Goal: Task Accomplishment & Management: Use online tool/utility

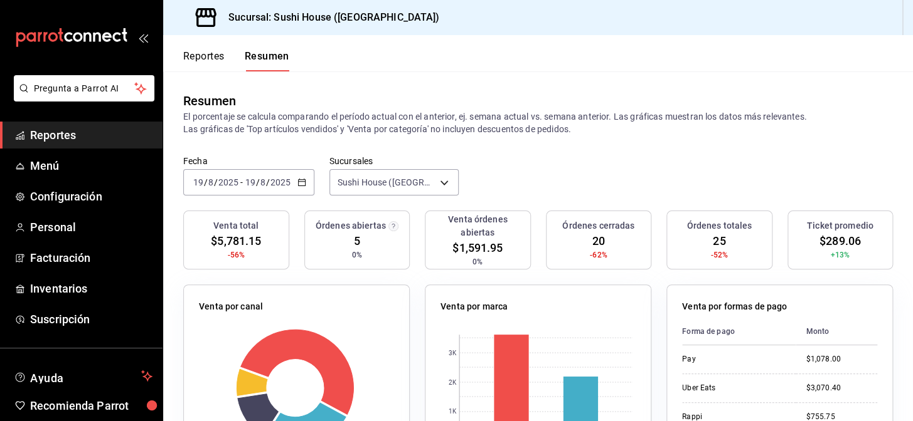
drag, startPoint x: 0, startPoint y: 0, endPoint x: 445, endPoint y: 23, distance: 445.3
click at [445, 23] on div "Sucursal: Sushi House ([GEOGRAPHIC_DATA])" at bounding box center [537, 17] width 749 height 35
click at [58, 294] on span "Inventarios" at bounding box center [91, 288] width 122 height 17
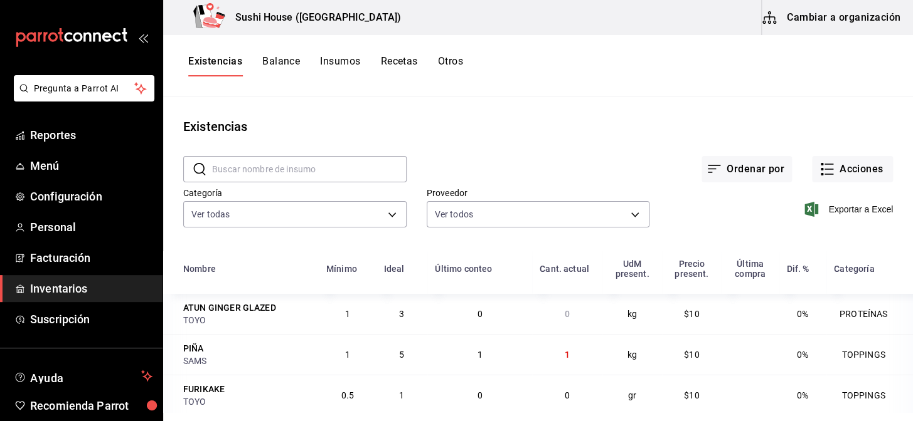
click at [452, 66] on button "Otros" at bounding box center [450, 65] width 25 height 21
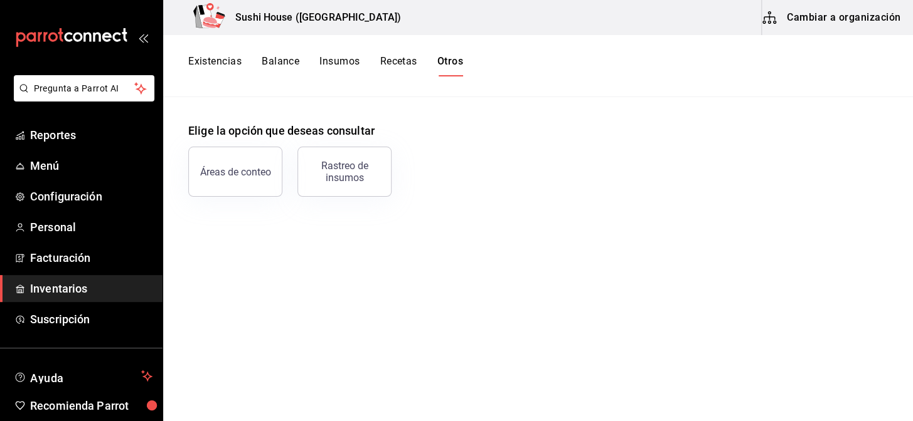
click at [67, 282] on span "Inventarios" at bounding box center [91, 288] width 122 height 17
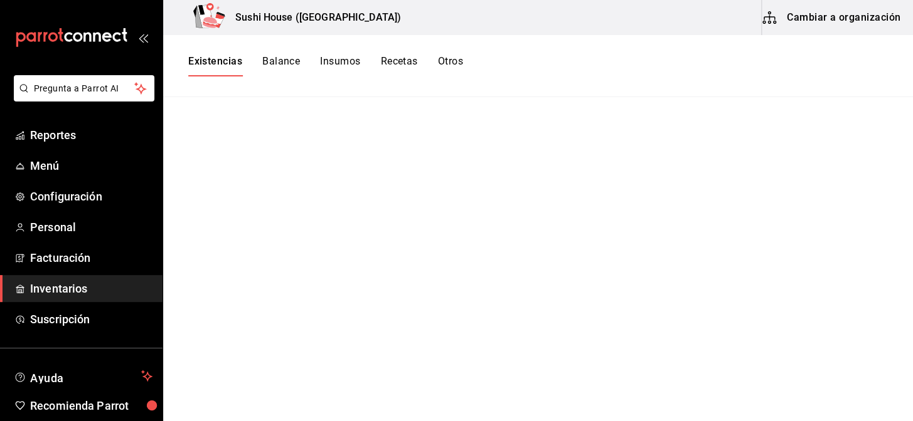
click at [223, 64] on button "Existencias" at bounding box center [215, 65] width 54 height 21
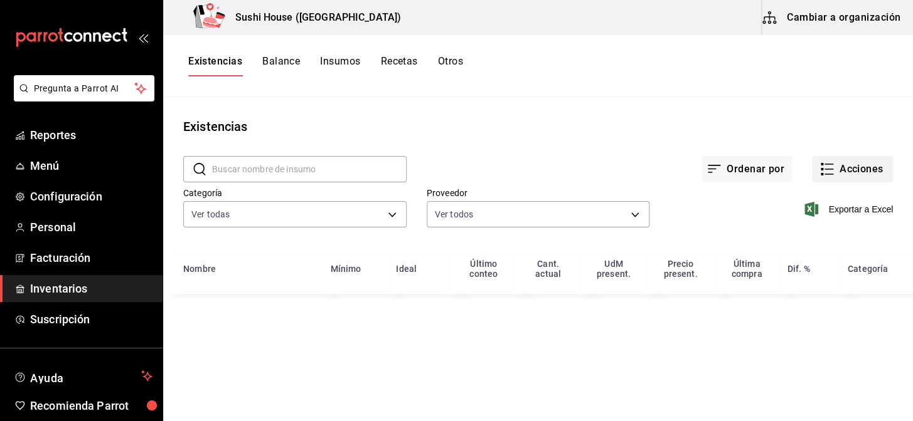
click at [855, 169] on button "Acciones" at bounding box center [852, 169] width 81 height 26
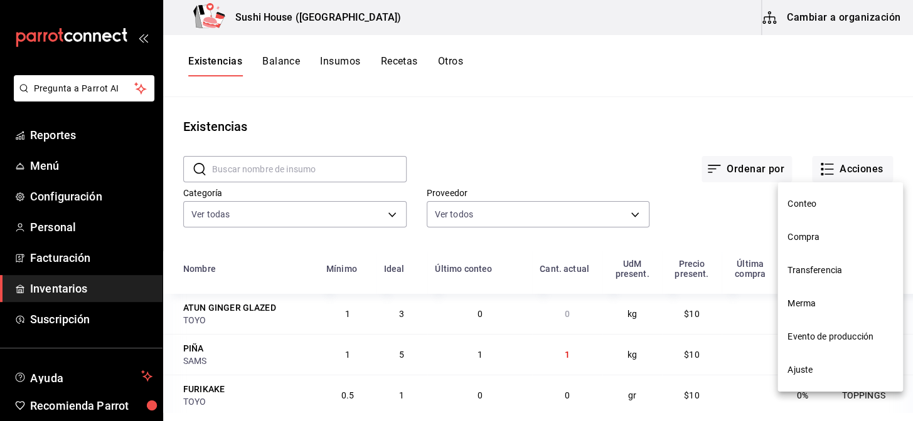
click at [803, 304] on span "Merma" at bounding box center [839, 303] width 105 height 13
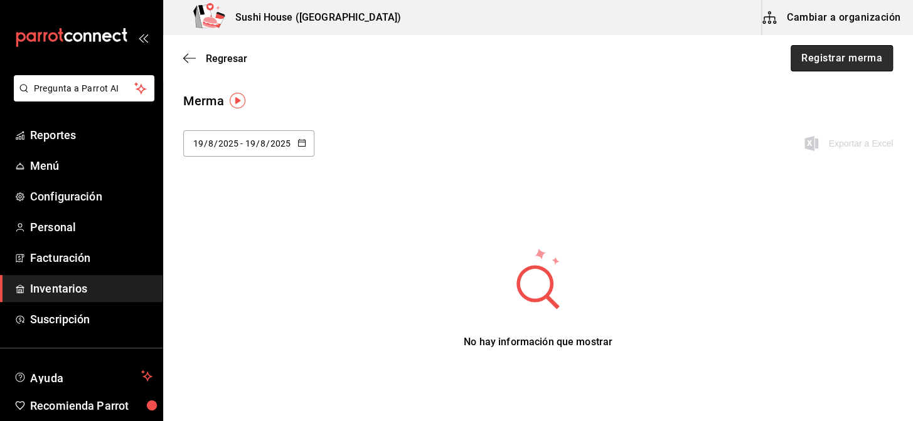
click at [831, 58] on button "Registrar merma" at bounding box center [841, 58] width 102 height 26
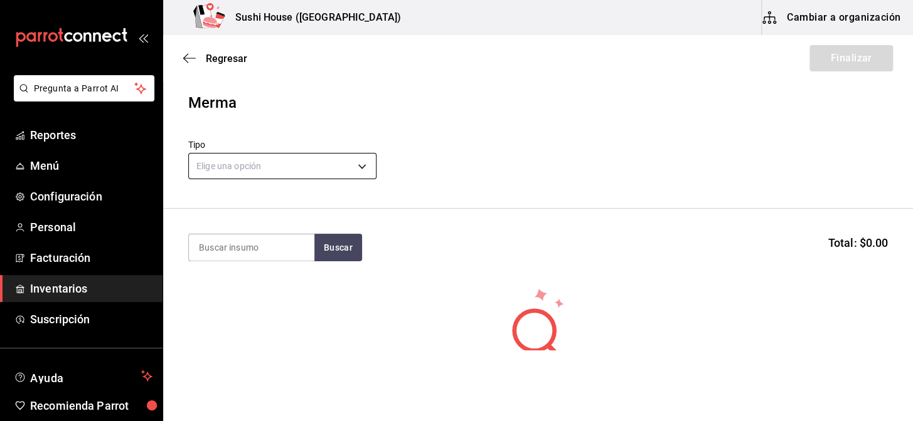
click at [323, 167] on body "Pregunta a Parrot AI Reportes Menú Configuración Personal Facturación Inventari…" at bounding box center [456, 175] width 913 height 351
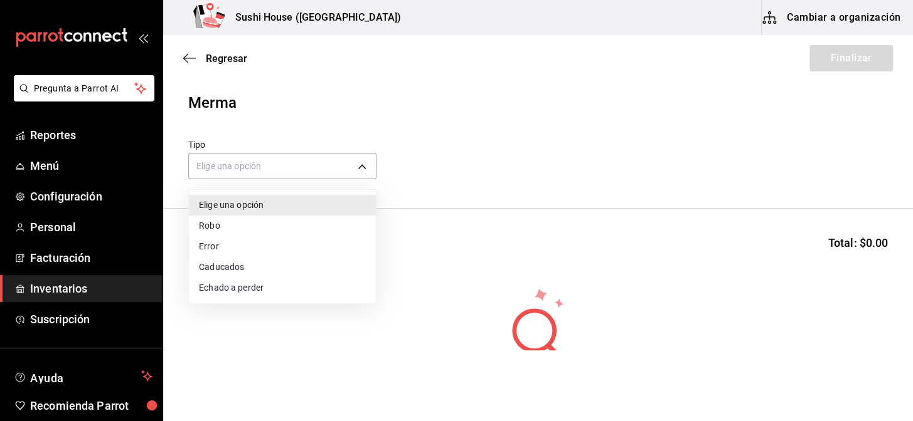
click at [241, 286] on li "Echado a perder" at bounding box center [282, 288] width 187 height 21
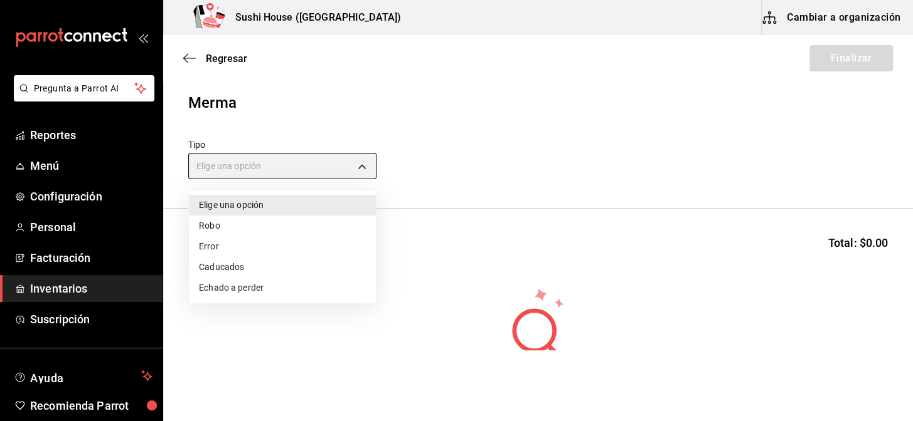
type input "SPOILED"
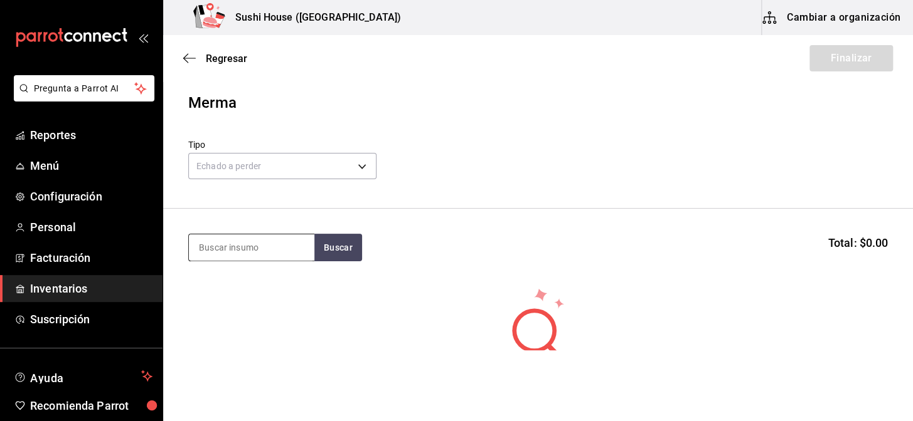
click at [241, 258] on input at bounding box center [251, 248] width 125 height 26
type input "camaron"
click at [333, 255] on button "Buscar" at bounding box center [338, 248] width 48 height 28
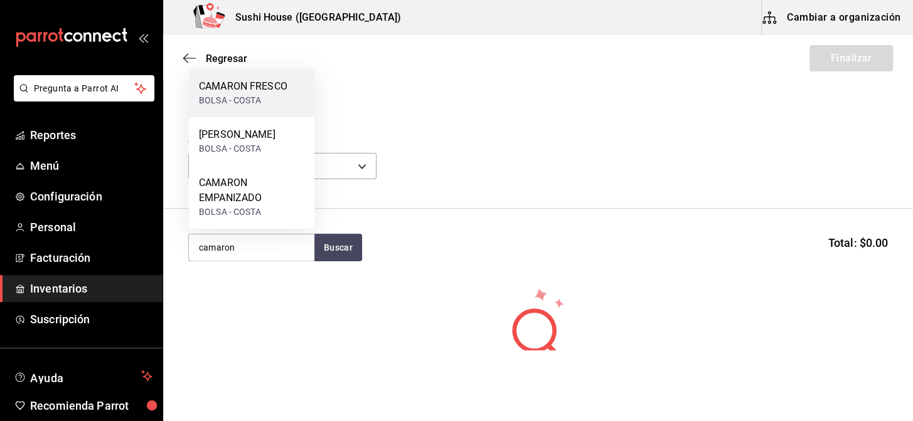
click at [252, 95] on div "BOLSA - COSTA" at bounding box center [243, 100] width 88 height 13
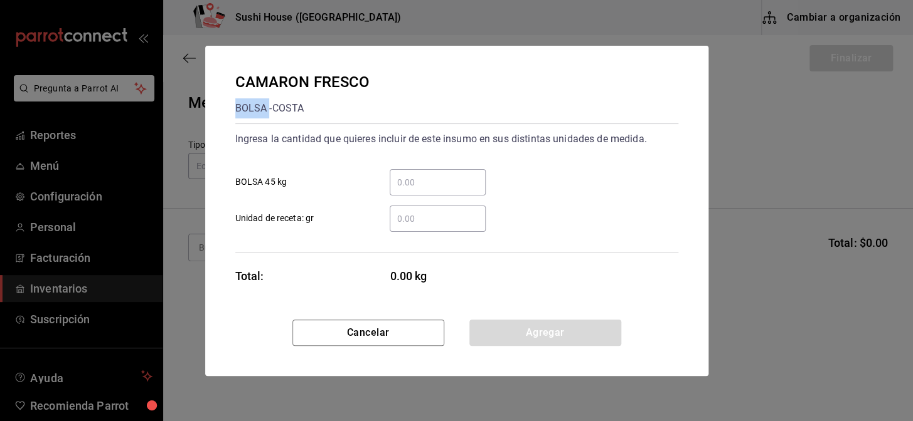
click at [252, 95] on div "CAMARON FRESCO BOLSA - [PERSON_NAME]" at bounding box center [302, 95] width 135 height 48
click at [440, 216] on input "​ Unidad de receta: gr" at bounding box center [437, 218] width 96 height 15
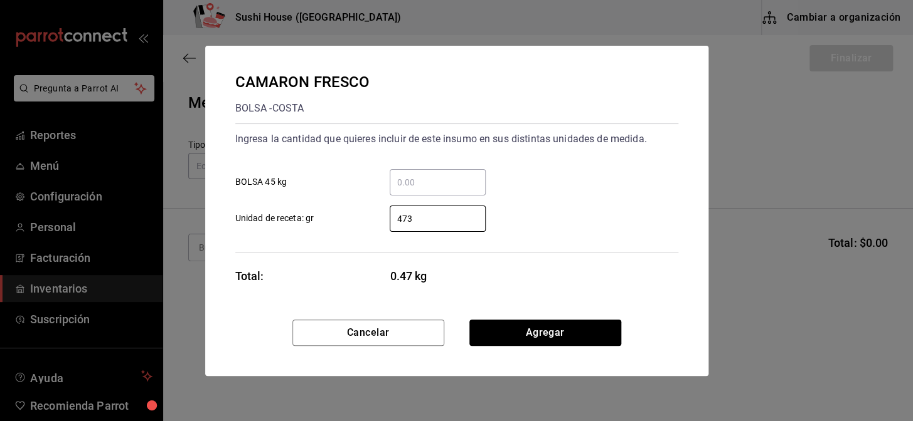
type input "4,730"
click at [525, 336] on button "Agregar" at bounding box center [545, 333] width 152 height 26
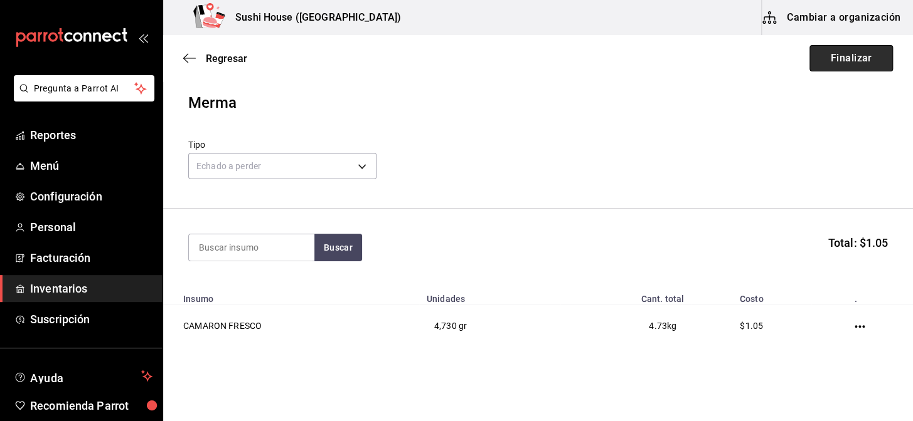
click at [837, 58] on button "Finalizar" at bounding box center [850, 58] width 83 height 26
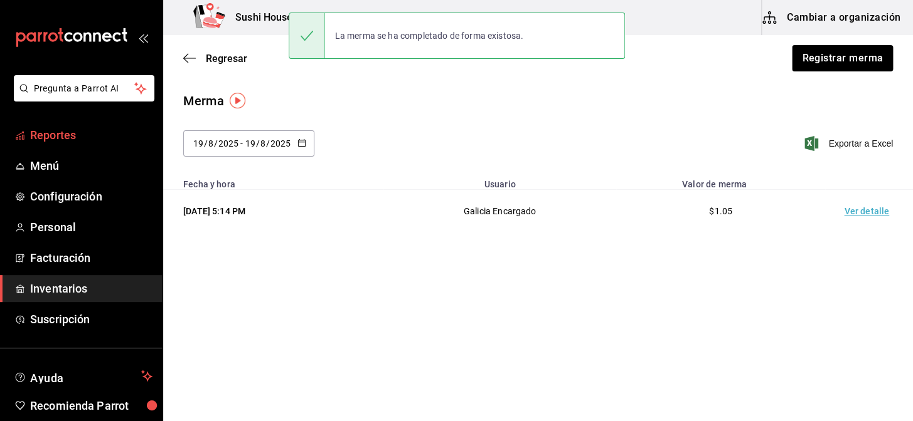
click at [77, 135] on span "Reportes" at bounding box center [91, 135] width 122 height 17
